Goal: Information Seeking & Learning: Compare options

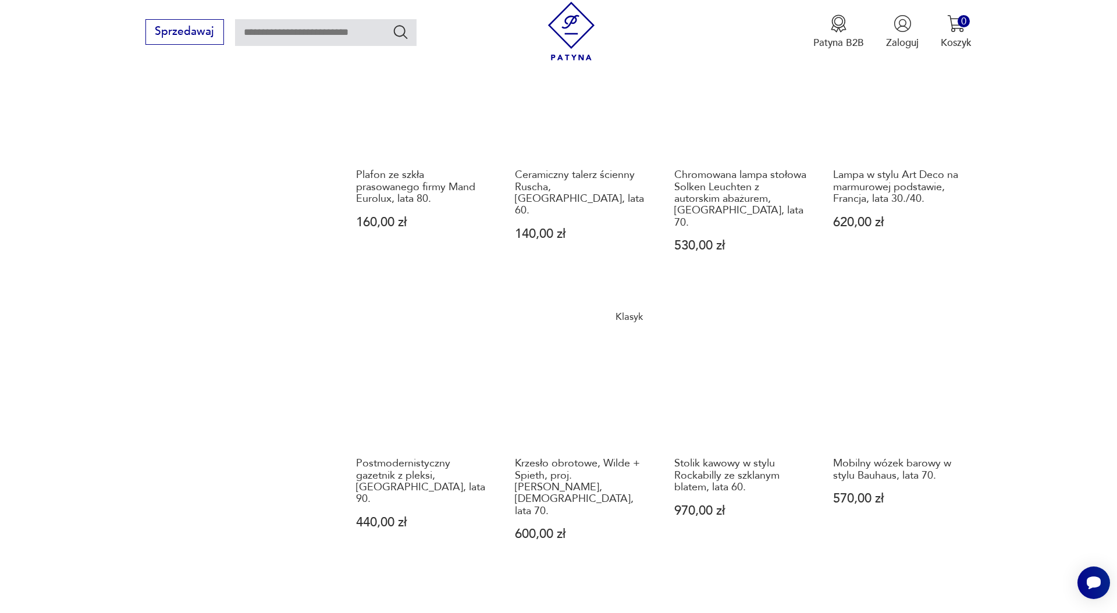
scroll to position [1090, 0]
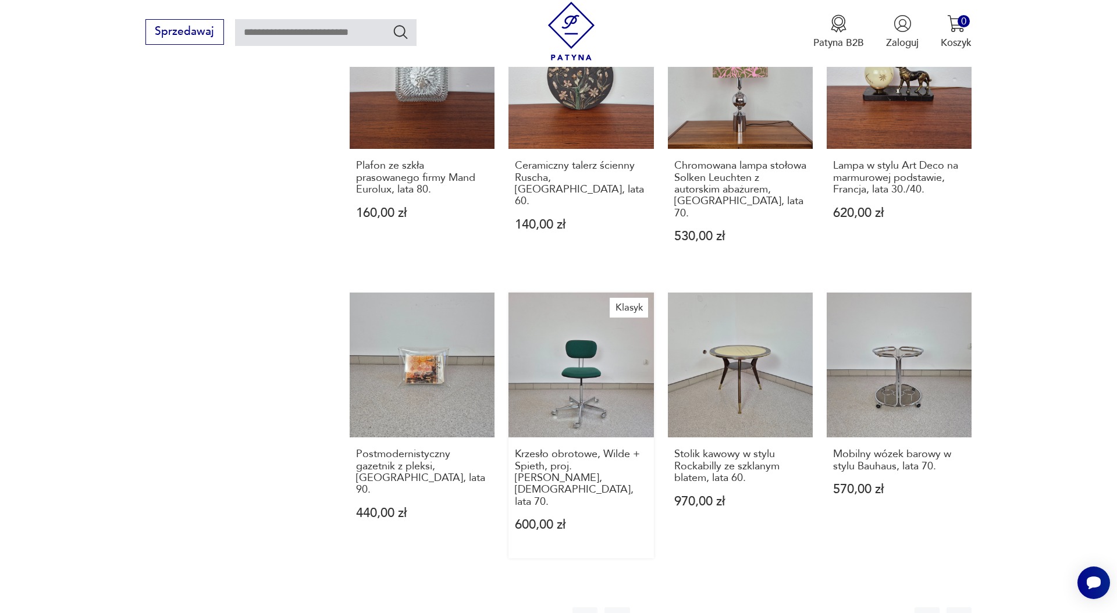
click at [590, 351] on link "Klasyk Krzesło obrotowe, Wilde + Spieth, proj. [PERSON_NAME], [DEMOGRAPHIC_DATA…" at bounding box center [580, 426] width 145 height 266
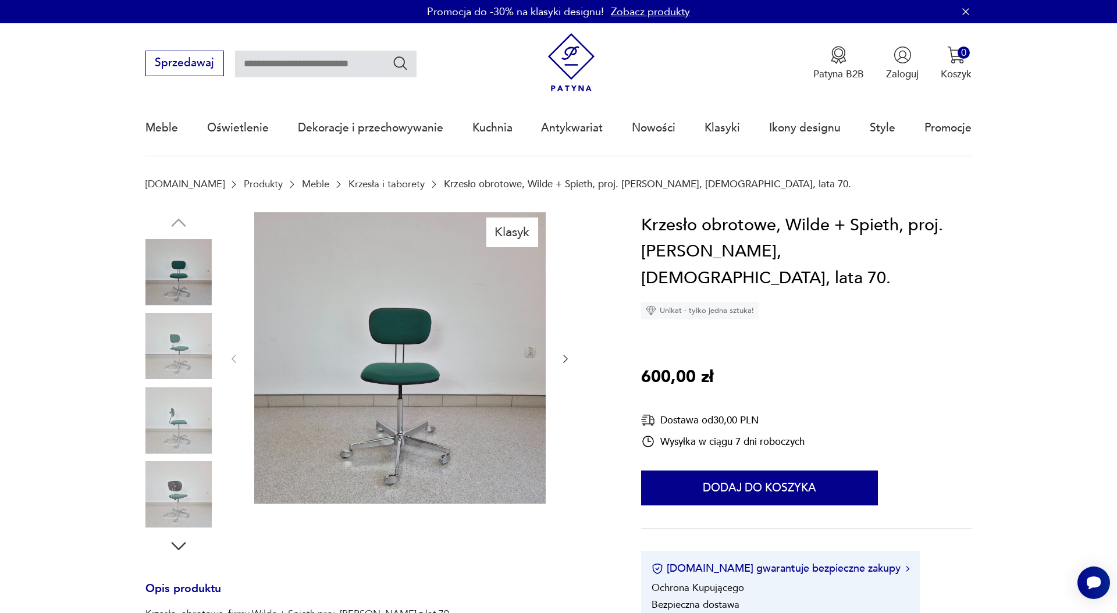
click at [177, 334] on img at bounding box center [178, 346] width 66 height 66
click at [177, 400] on img at bounding box center [178, 420] width 66 height 66
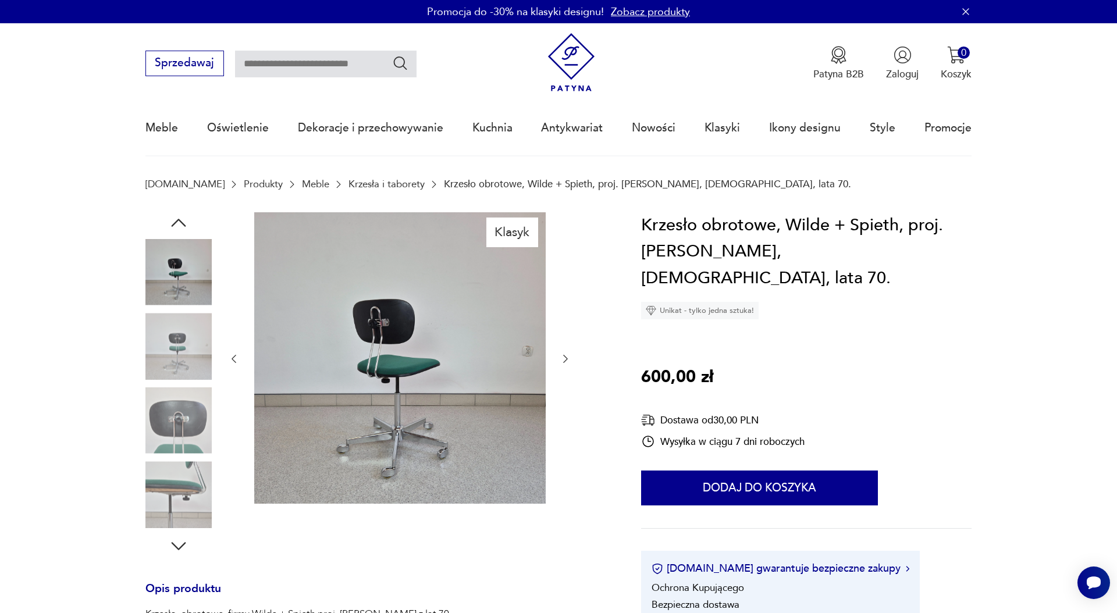
click at [181, 479] on img at bounding box center [178, 494] width 66 height 66
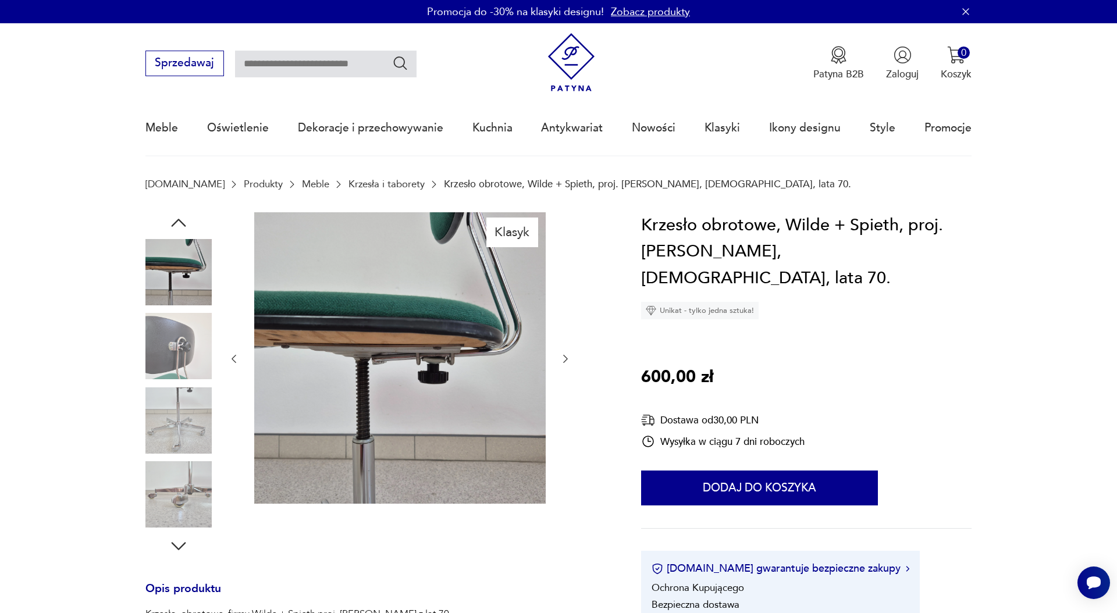
click at [181, 384] on div at bounding box center [178, 384] width 66 height 291
click at [179, 420] on img at bounding box center [178, 420] width 66 height 66
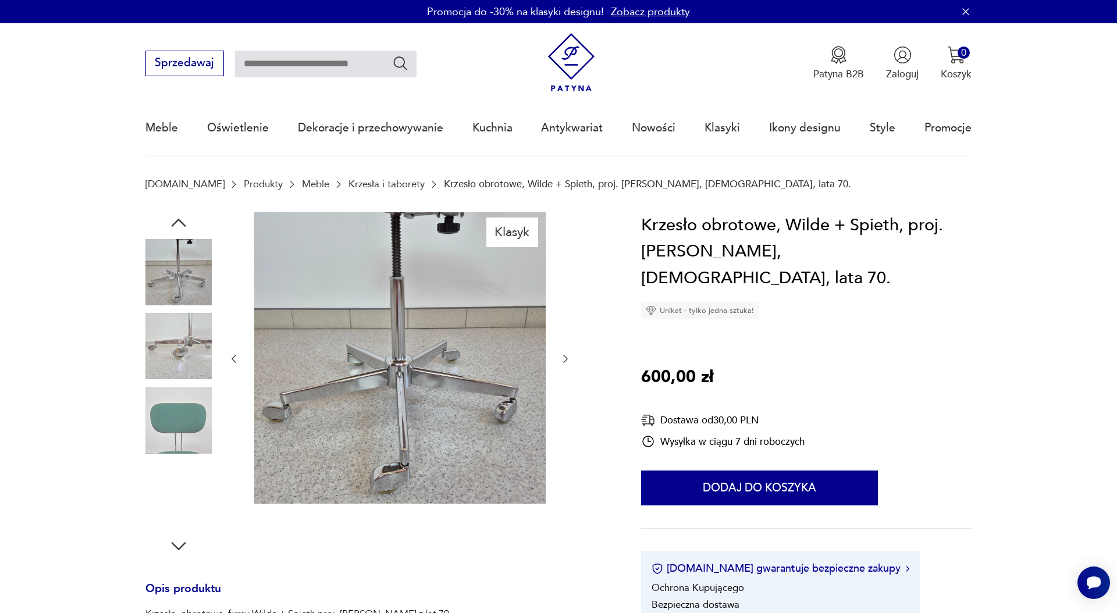
click at [187, 340] on img at bounding box center [178, 346] width 66 height 66
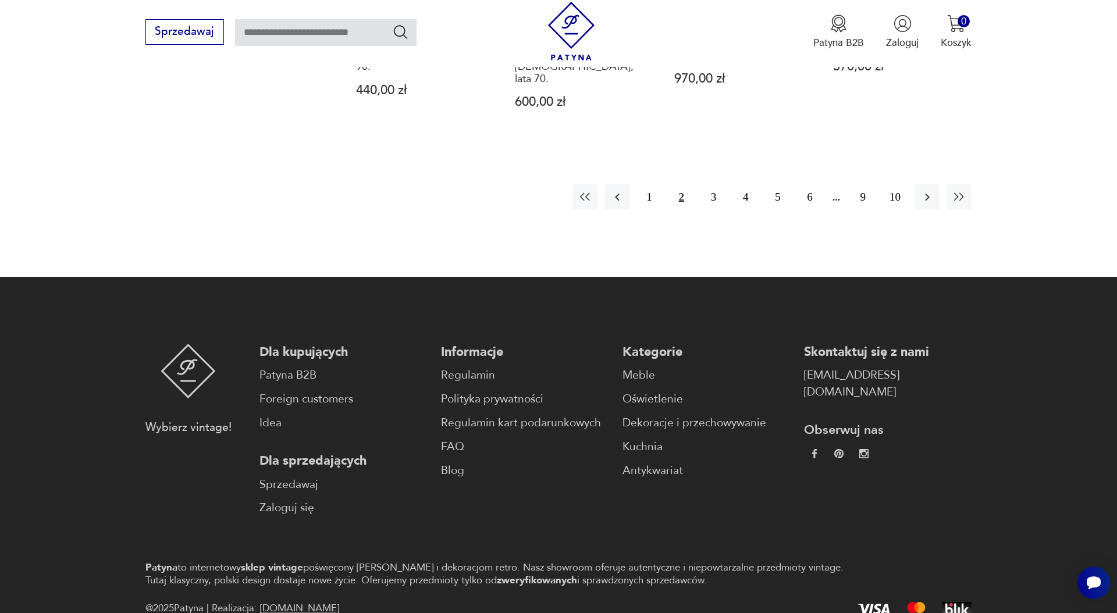
scroll to position [1509, 0]
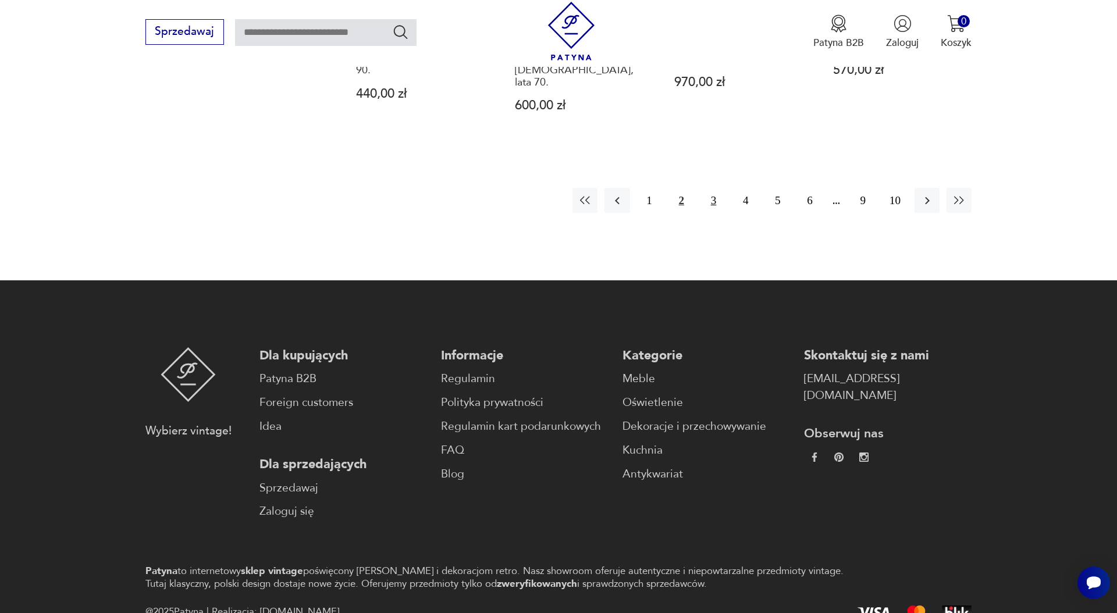
click at [714, 188] on button "3" at bounding box center [713, 200] width 25 height 25
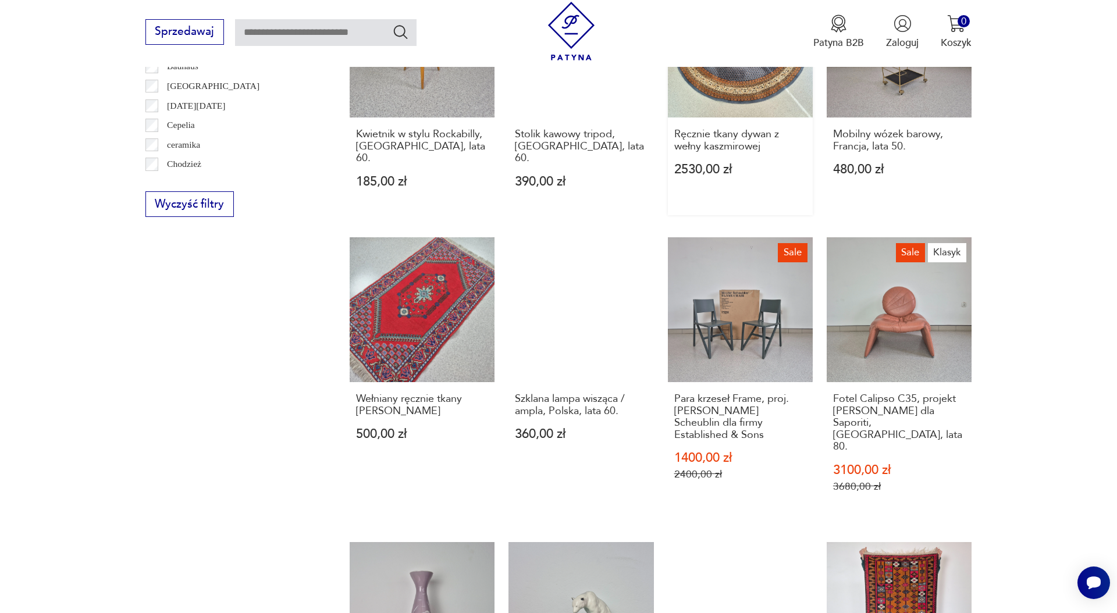
scroll to position [833, 0]
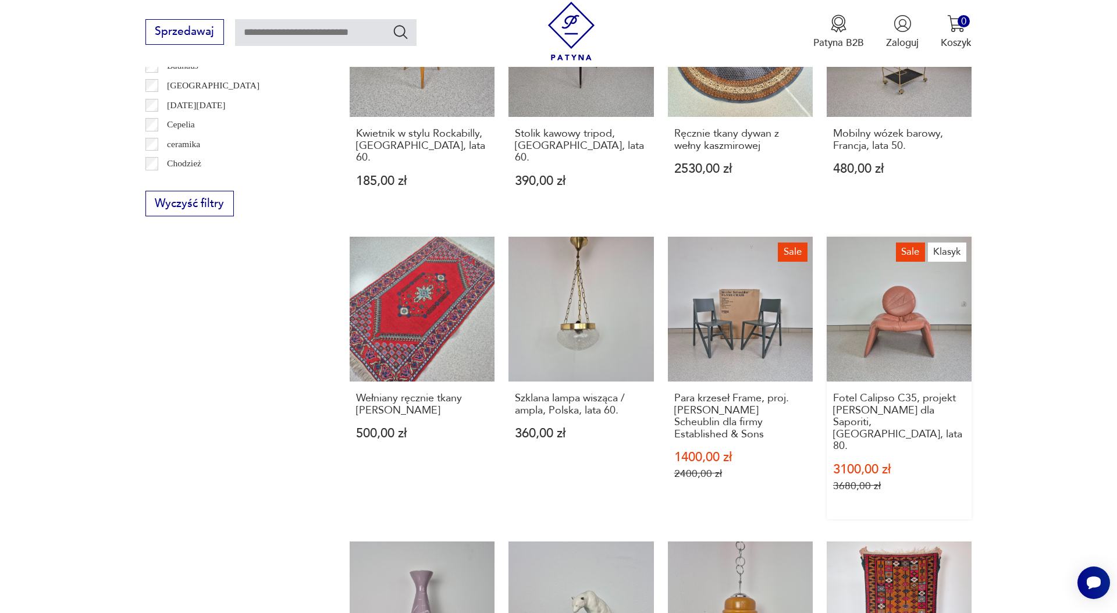
click at [875, 294] on link "Sale Klasyk Fotel Calipso C35, projekt [PERSON_NAME] dla Saporiti, [GEOGRAPHIC_…" at bounding box center [898, 378] width 145 height 283
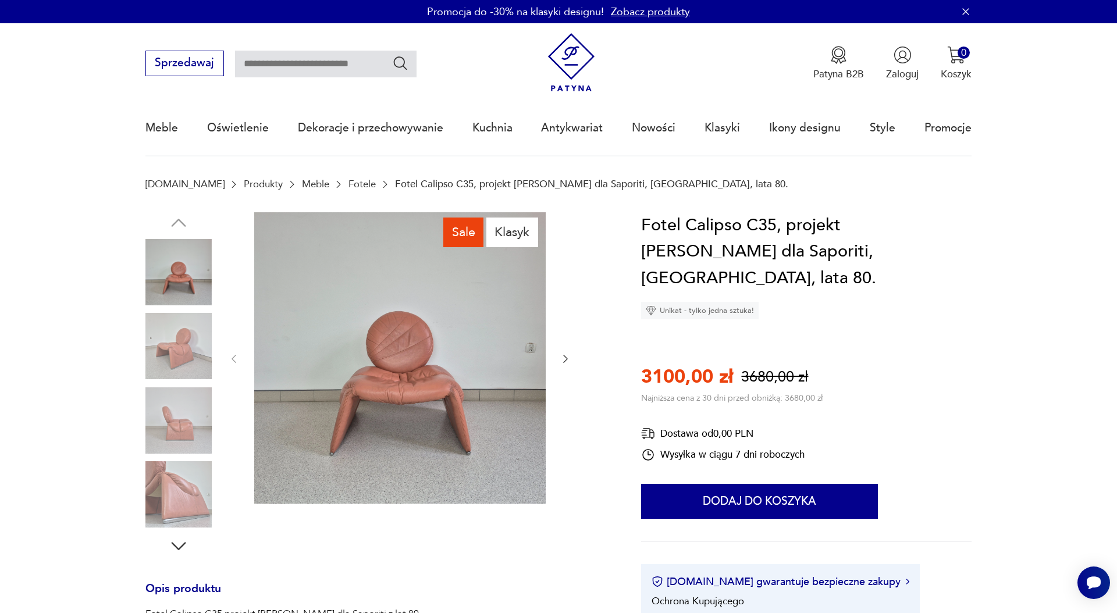
click at [570, 358] on icon "button" at bounding box center [565, 359] width 12 height 12
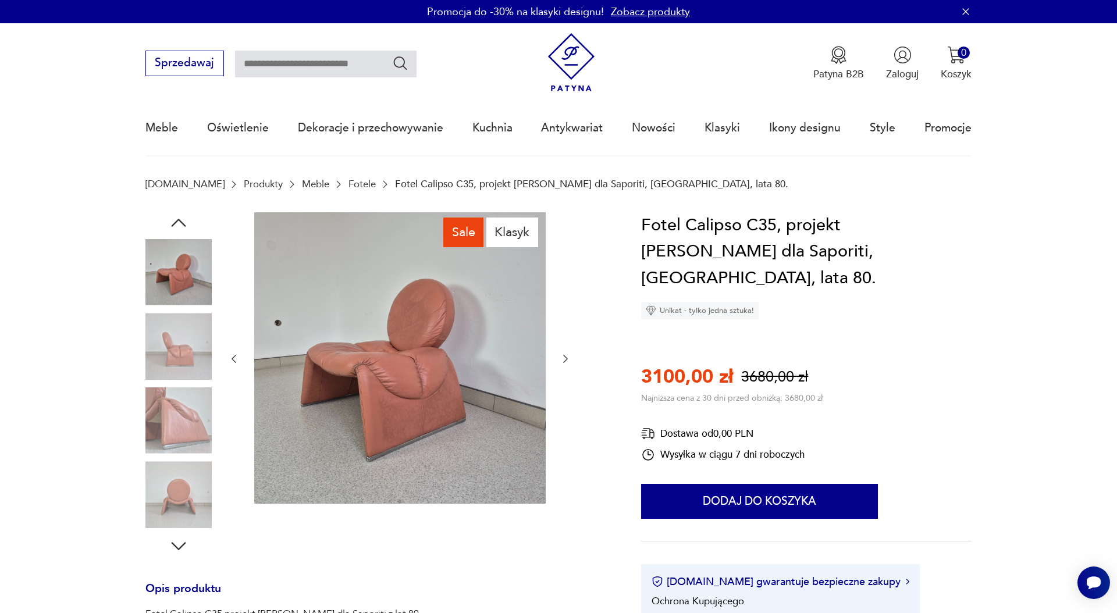
click at [570, 358] on icon "button" at bounding box center [565, 359] width 12 height 12
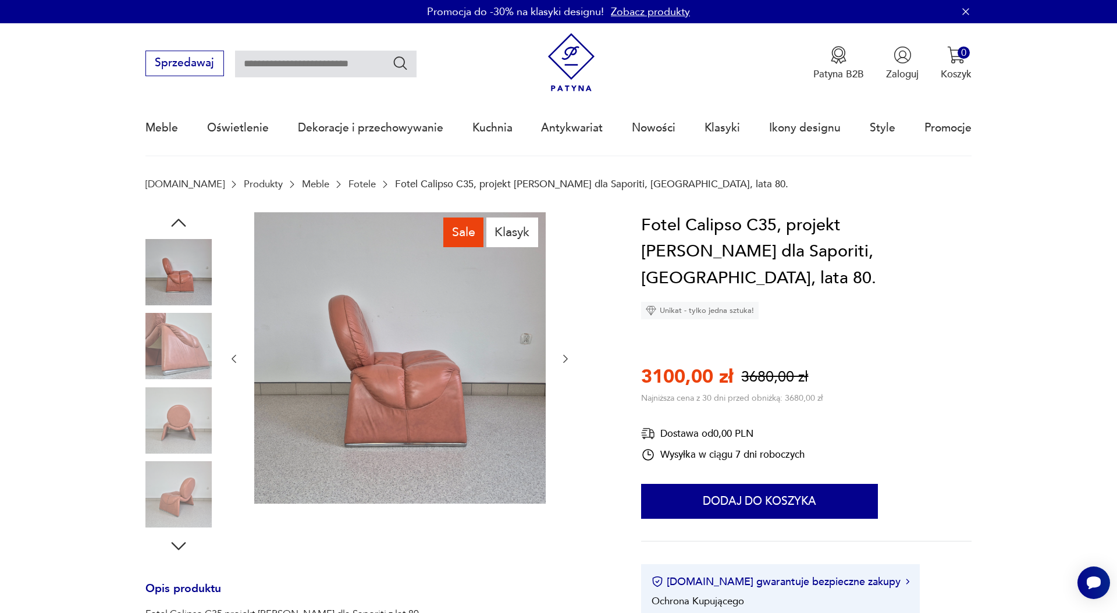
click at [570, 358] on icon "button" at bounding box center [565, 359] width 12 height 12
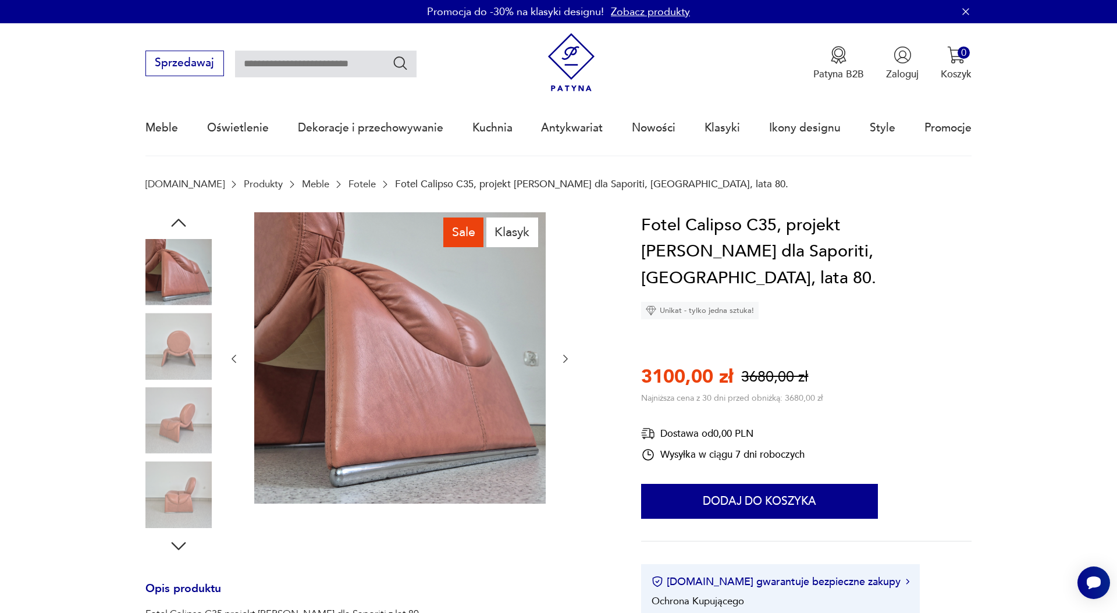
click at [570, 358] on icon "button" at bounding box center [565, 359] width 12 height 12
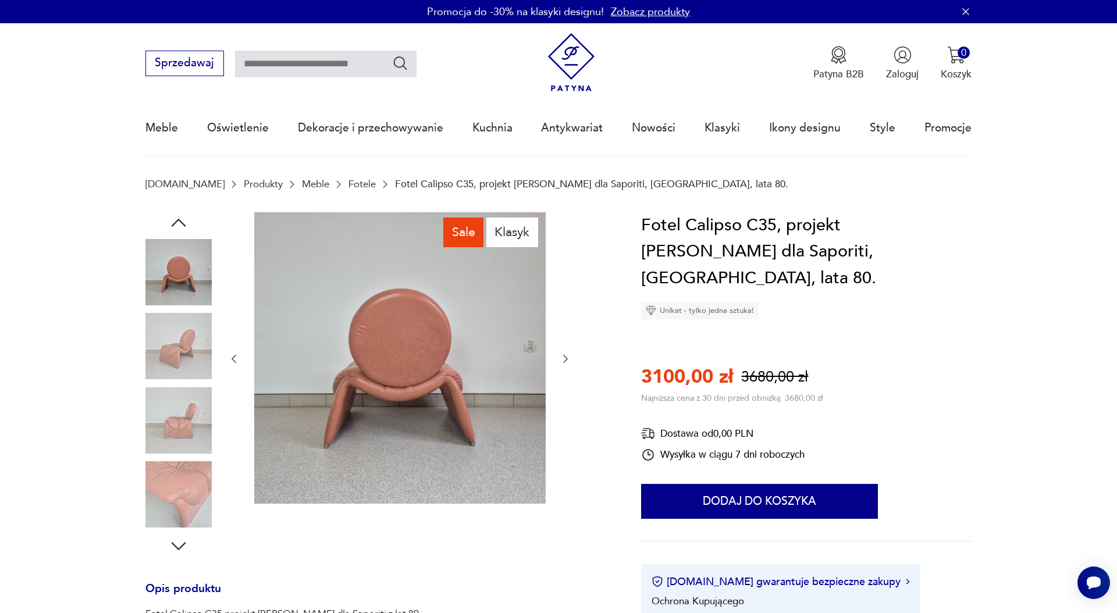
click at [570, 358] on icon "button" at bounding box center [565, 359] width 12 height 12
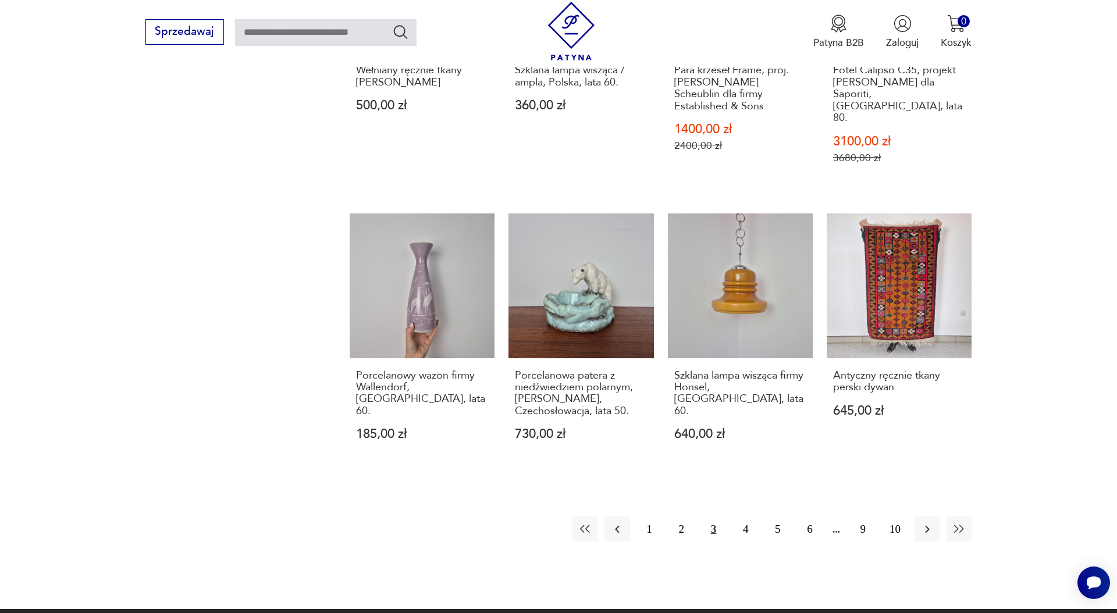
scroll to position [1161, 0]
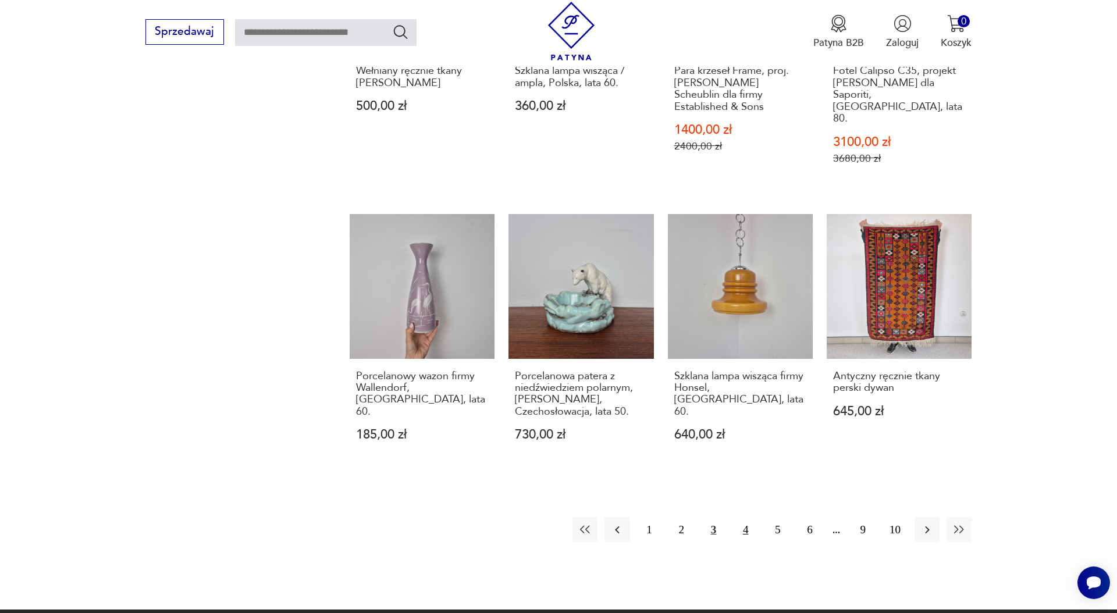
click at [748, 517] on button "4" at bounding box center [745, 529] width 25 height 25
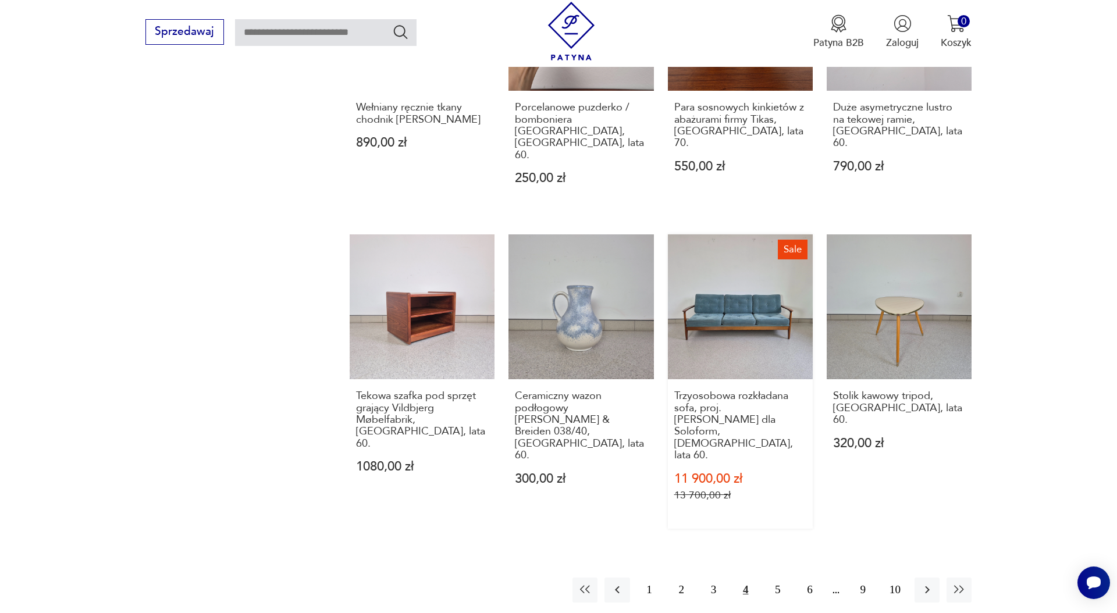
scroll to position [1131, 0]
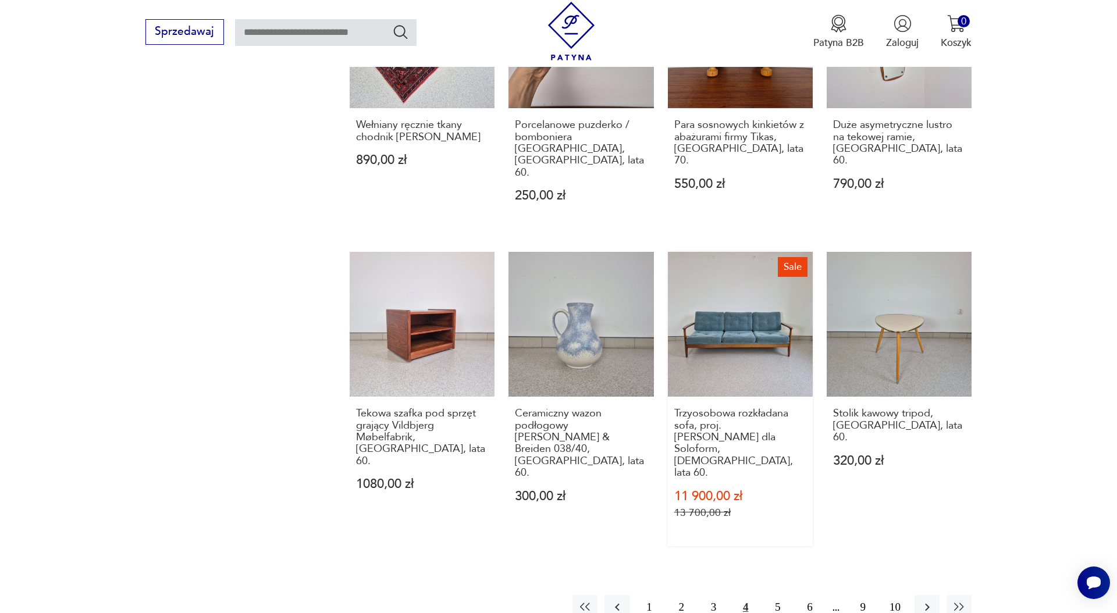
click at [741, 285] on link "Sale Trzyosobowa rozkładana sofa, proj. [PERSON_NAME] dla Soloform, [DEMOGRAPHI…" at bounding box center [740, 399] width 145 height 294
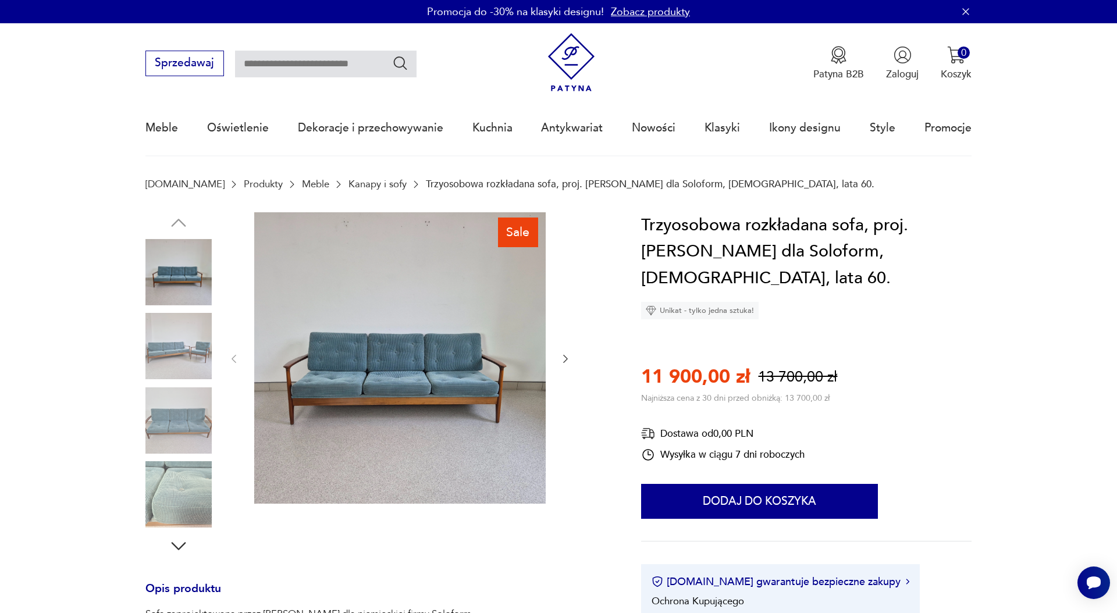
click at [197, 351] on img at bounding box center [178, 346] width 66 height 66
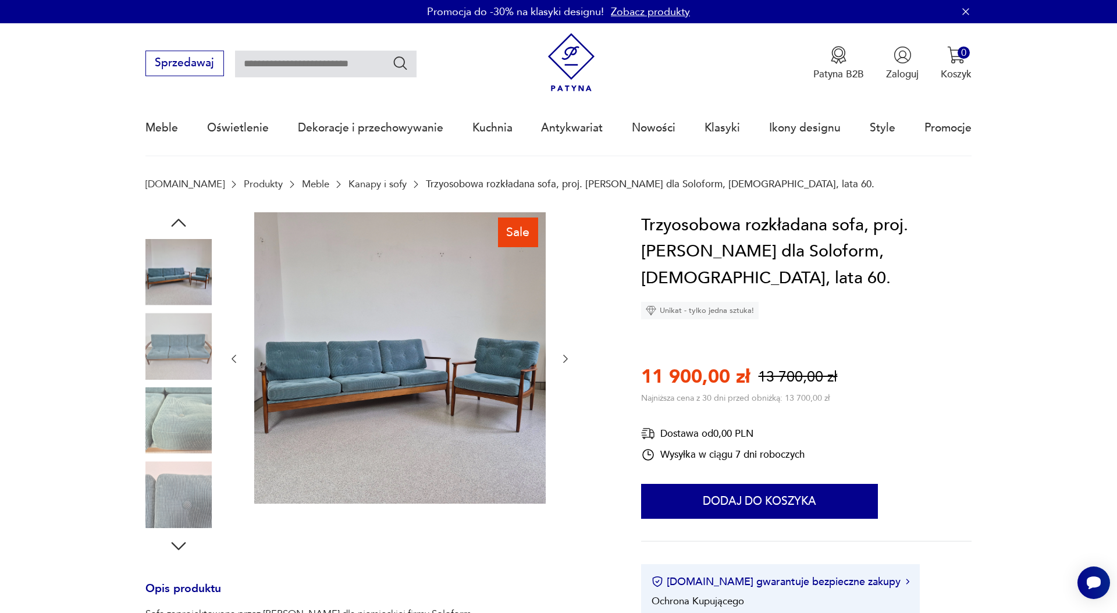
click at [197, 360] on img at bounding box center [178, 346] width 66 height 66
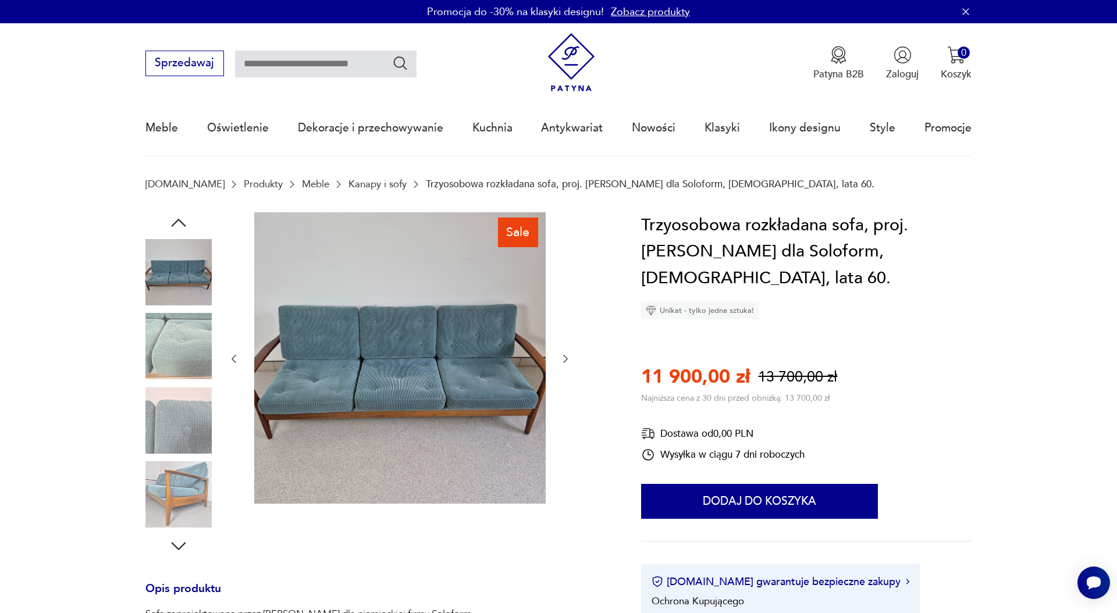
click at [188, 393] on img at bounding box center [178, 420] width 66 height 66
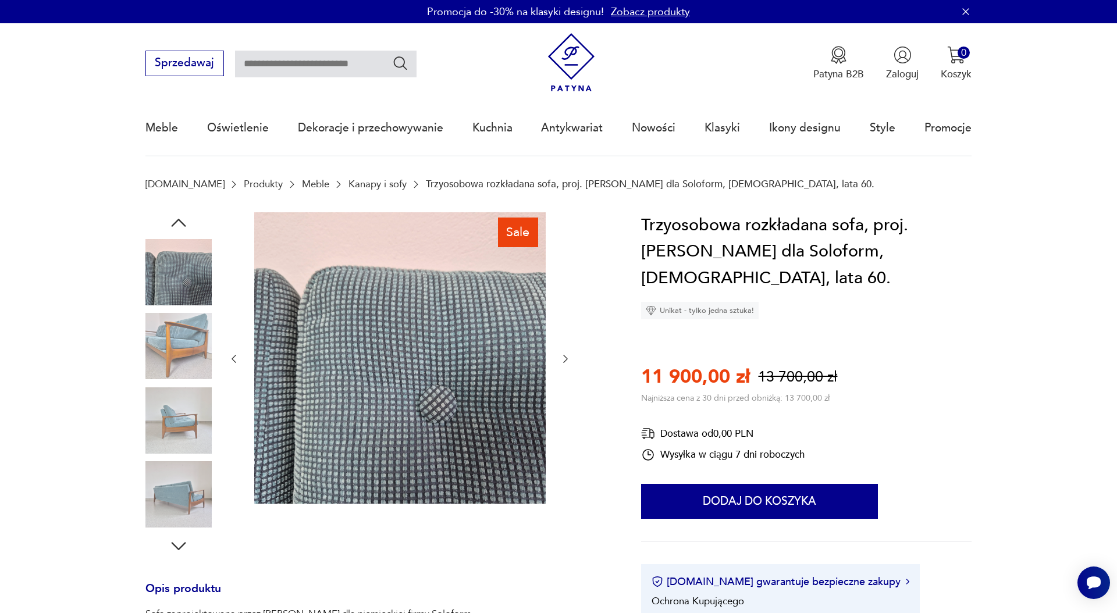
click at [188, 408] on img at bounding box center [178, 420] width 66 height 66
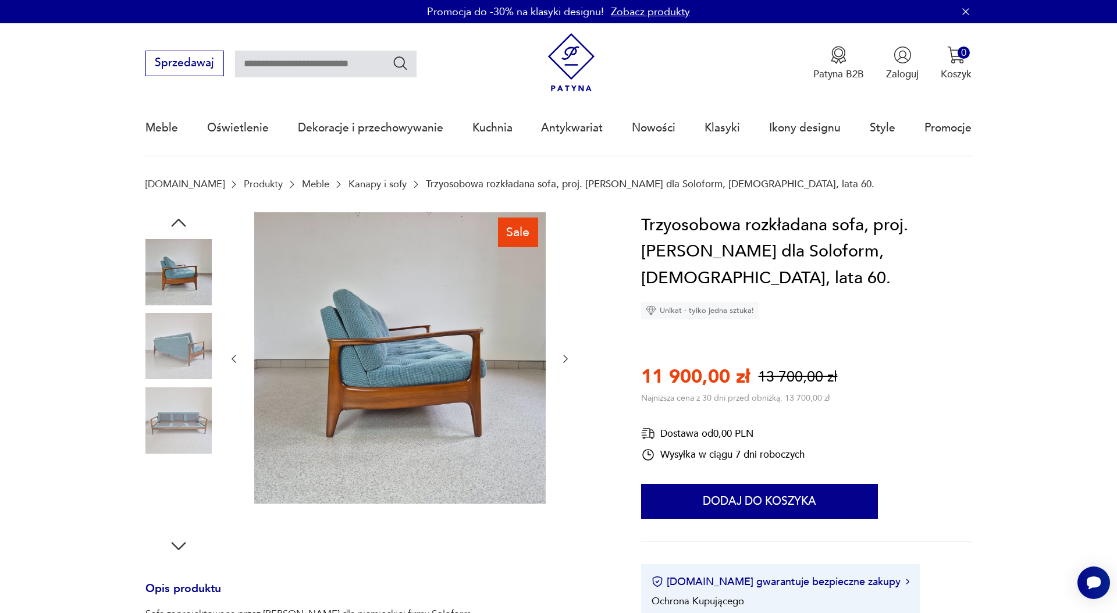
click at [188, 408] on img at bounding box center [178, 420] width 66 height 66
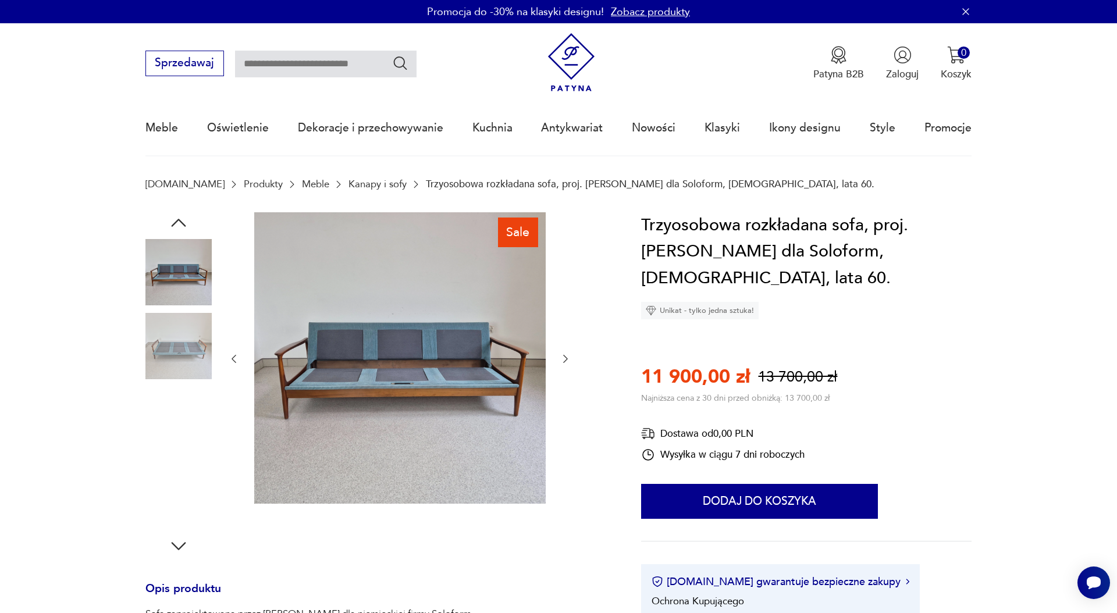
click at [187, 430] on img at bounding box center [178, 420] width 66 height 66
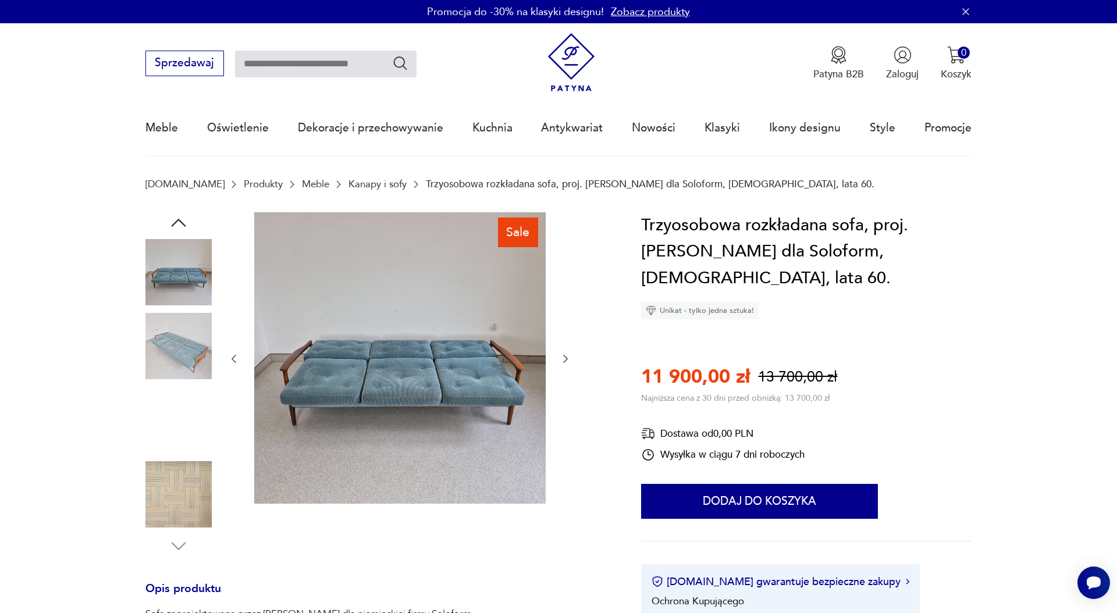
click at [186, 450] on img at bounding box center [178, 420] width 66 height 66
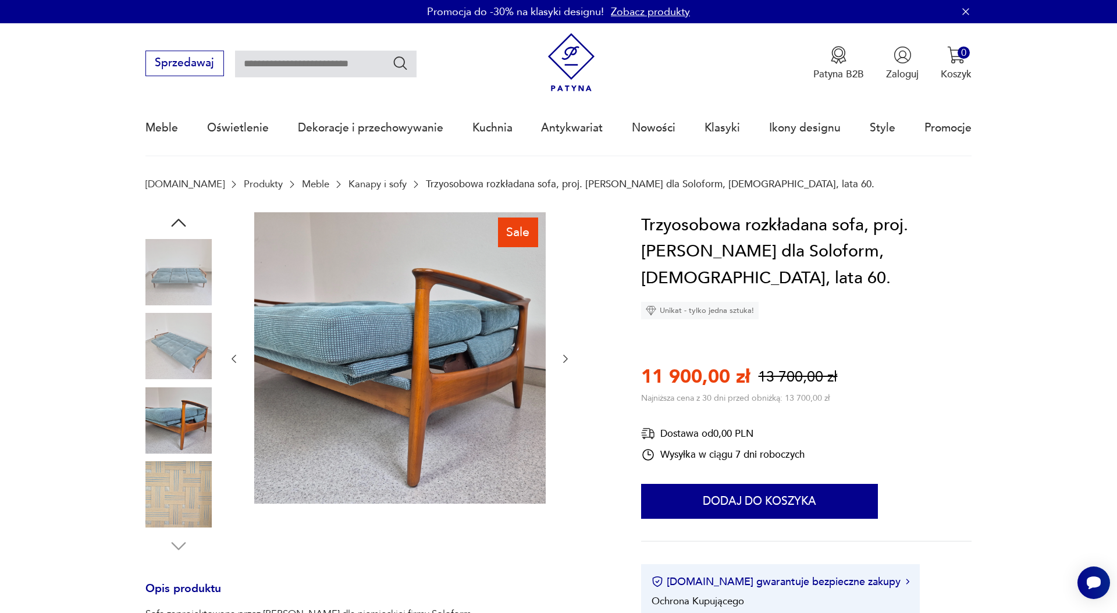
click at [181, 483] on img at bounding box center [178, 494] width 66 height 66
